Goal: Navigation & Orientation: Find specific page/section

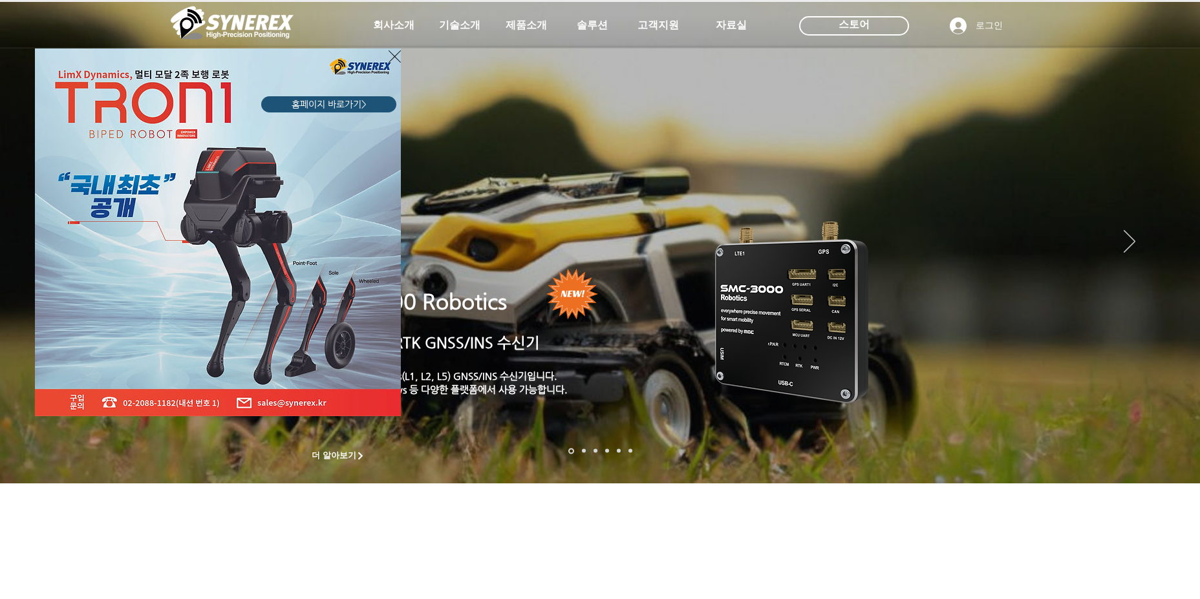
click at [393, 59] on icon "사이트로 돌아가기" at bounding box center [395, 56] width 12 height 16
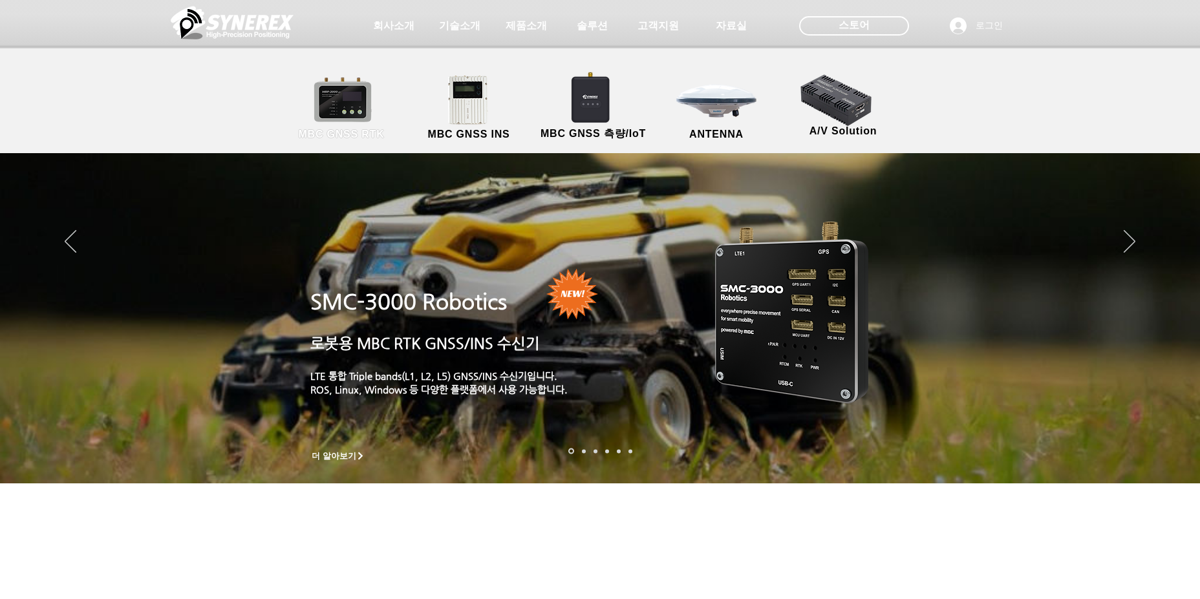
click at [346, 114] on link "MBC GNSS RTK" at bounding box center [341, 108] width 116 height 68
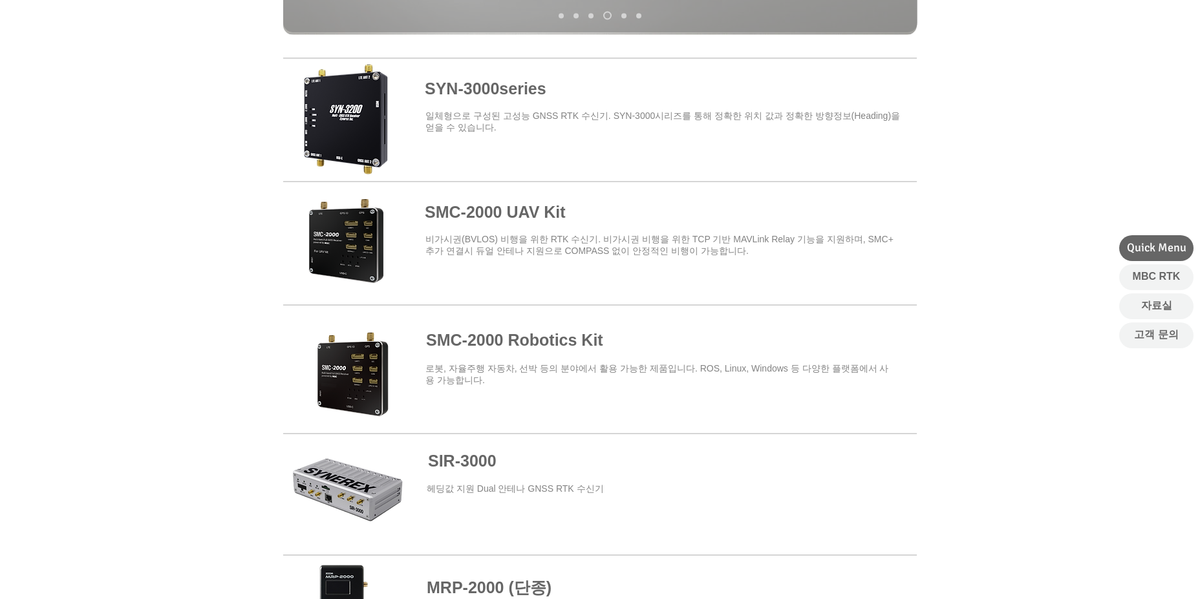
scroll to position [323, 0]
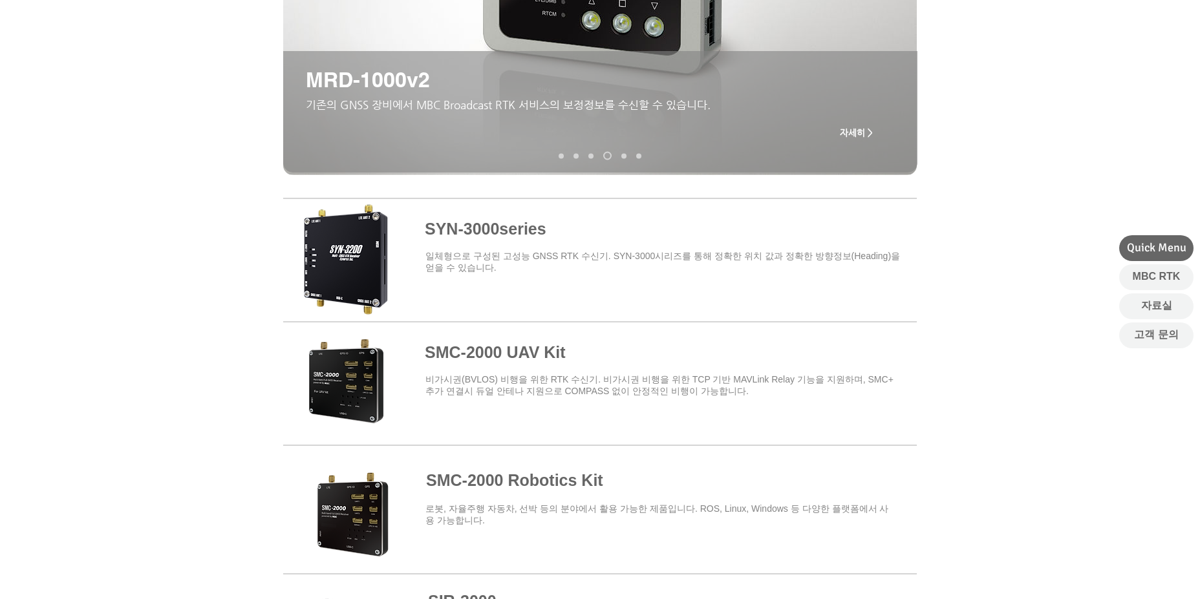
click at [528, 347] on span at bounding box center [600, 381] width 634 height 113
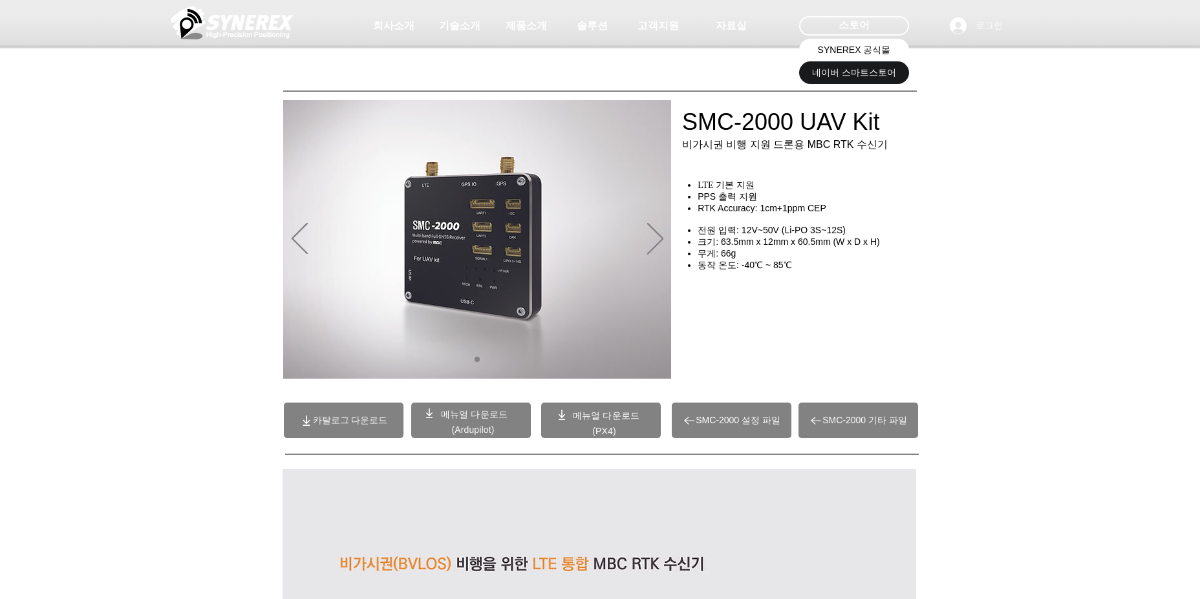
click at [838, 54] on span "SYNEREX 공식몰" at bounding box center [854, 50] width 73 height 13
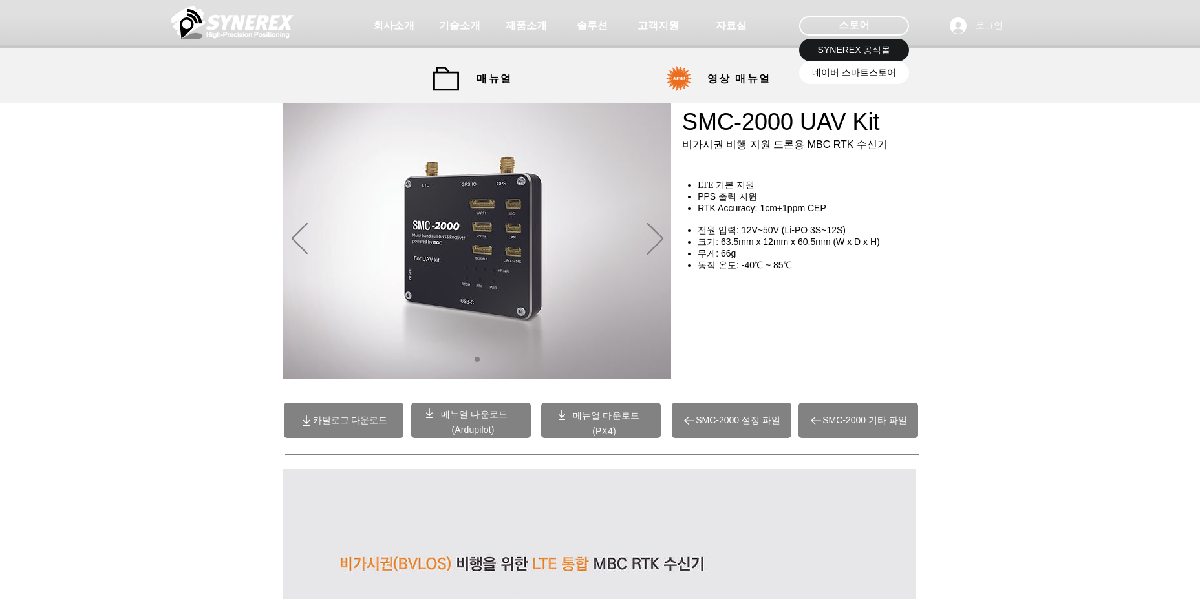
click at [853, 77] on span "네이버 스마트스토어" at bounding box center [854, 73] width 84 height 13
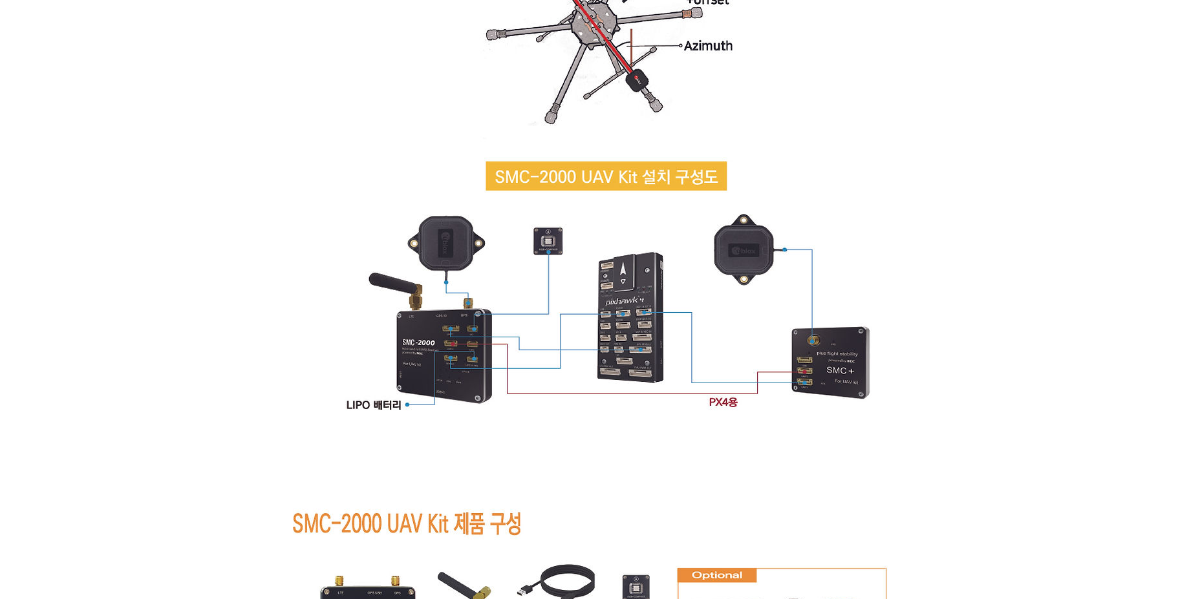
scroll to position [7580, 0]
